Goal: Task Accomplishment & Management: Manage account settings

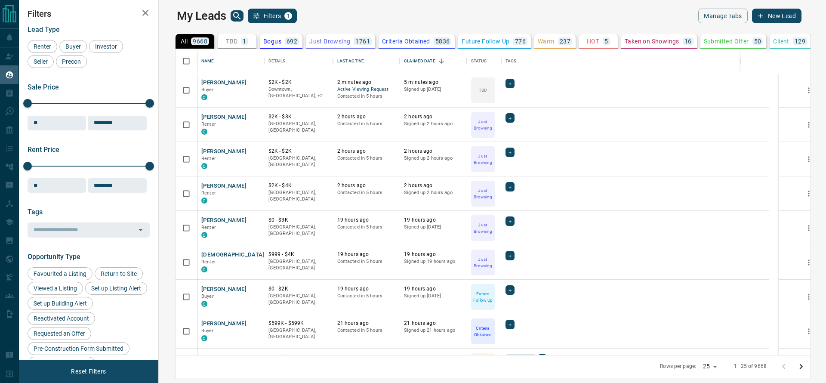
click at [209, 14] on h1 "My Leads" at bounding box center [201, 16] width 49 height 14
click at [211, 15] on h1 "My Leads" at bounding box center [201, 16] width 49 height 14
click at [233, 15] on icon "search button" at bounding box center [236, 15] width 7 height 7
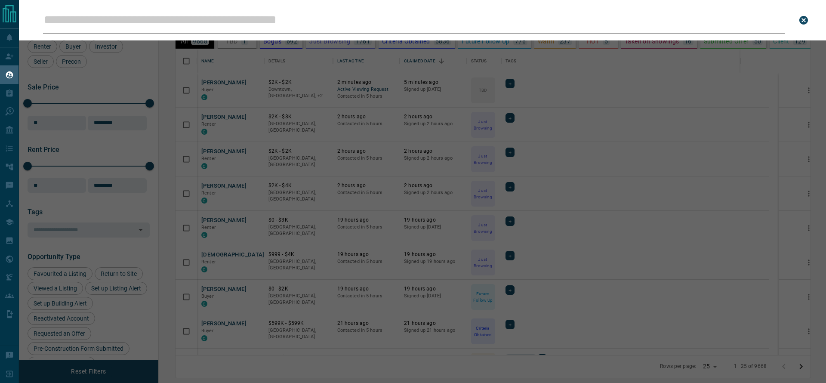
click at [220, 30] on input "Leads Search Bar" at bounding box center [414, 20] width 742 height 27
type input "**********"
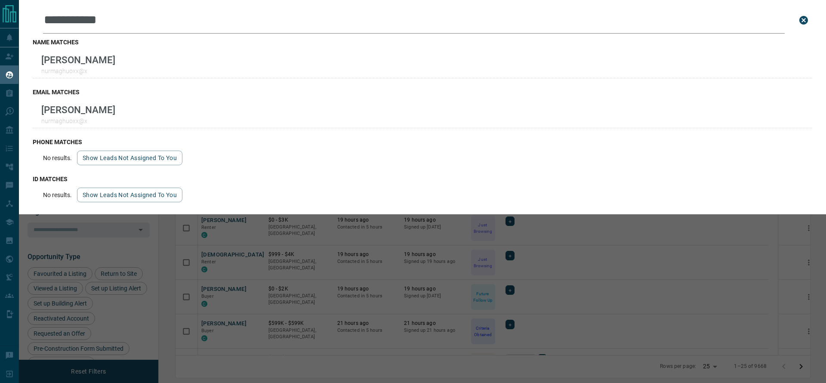
click at [395, 277] on div "**********" at bounding box center [432, 191] width 826 height 383
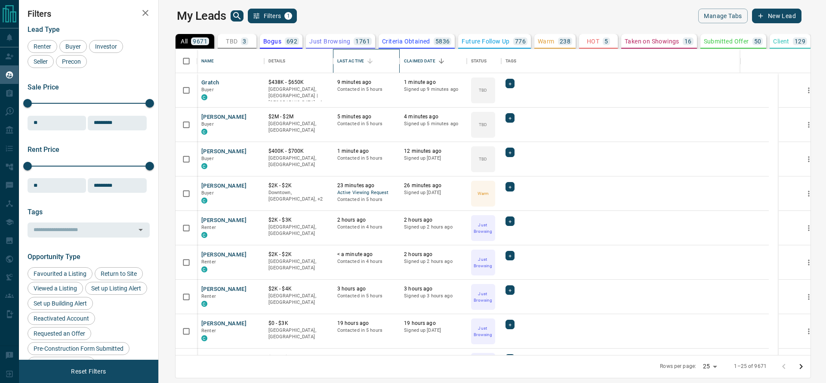
click at [348, 65] on div "Last Active" at bounding box center [350, 61] width 27 height 24
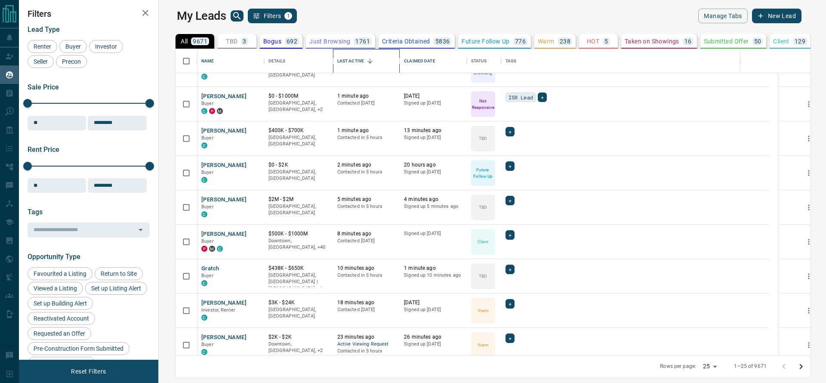
scroll to position [22, 0]
click at [251, 126] on icon "Open in New Tab" at bounding box center [254, 129] width 7 height 7
click at [249, 198] on link "Open in New Tab" at bounding box center [254, 198] width 11 height 11
click at [249, 266] on link "Open in New Tab" at bounding box center [254, 267] width 11 height 11
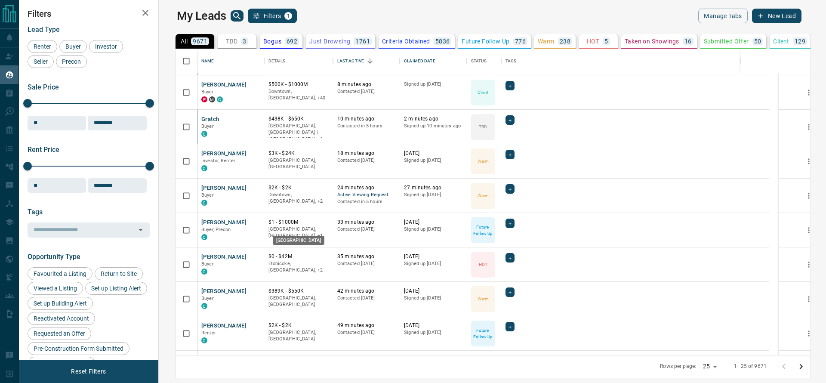
scroll to position [173, 0]
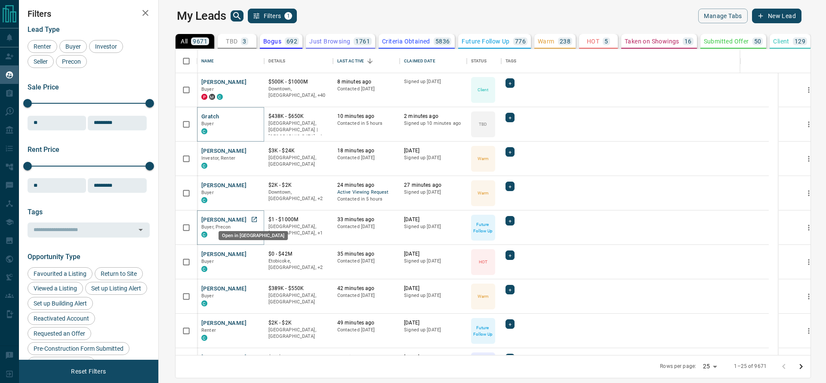
click at [252, 217] on icon "Open in New Tab" at bounding box center [254, 219] width 5 height 5
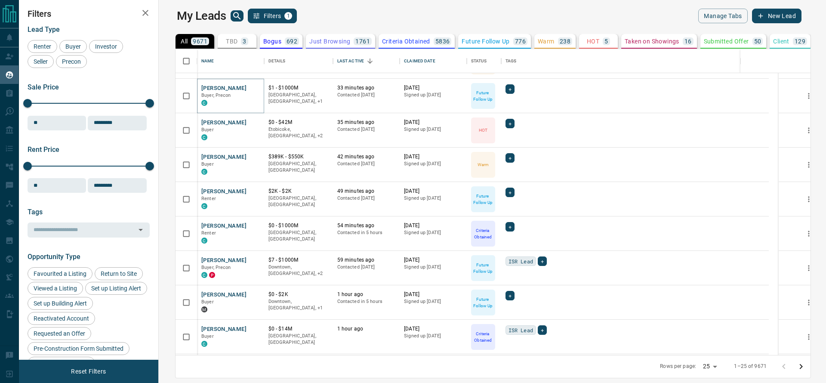
scroll to position [325, 0]
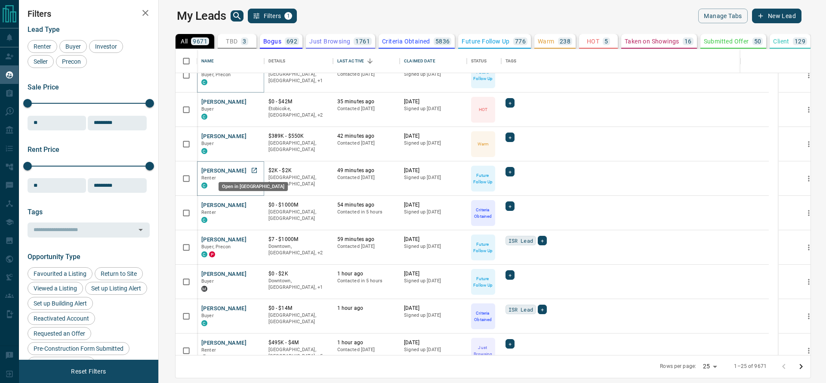
click at [252, 168] on icon "Open in New Tab" at bounding box center [254, 170] width 5 height 5
